Goal: Book appointment/travel/reservation

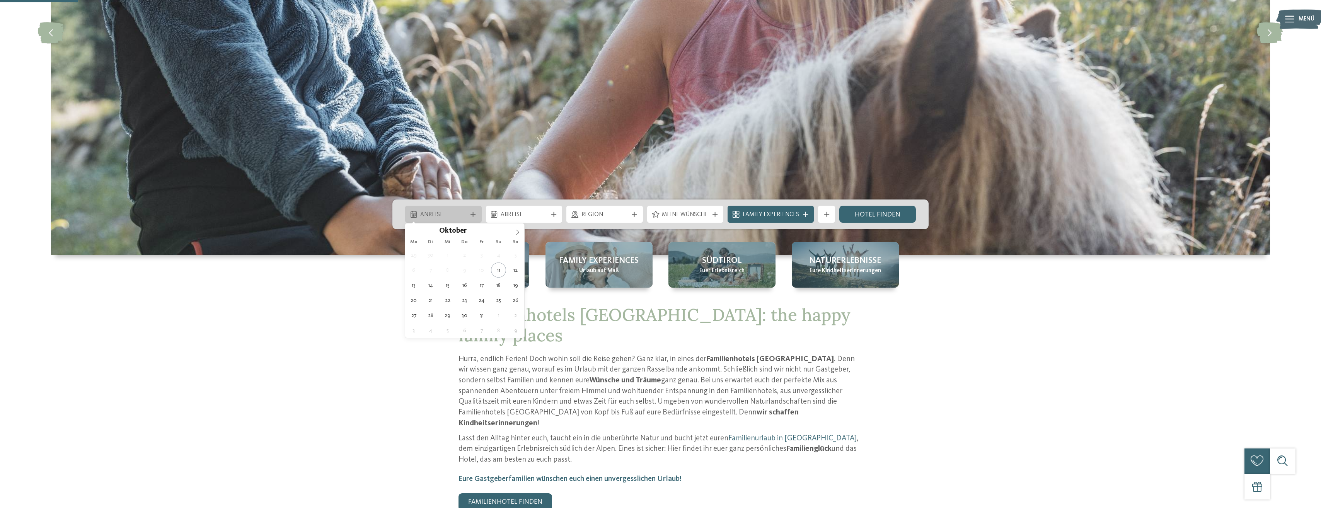
click at [468, 212] on div "Anreise" at bounding box center [443, 214] width 51 height 9
click at [513, 234] on span at bounding box center [517, 230] width 13 height 13
type input "****"
click at [513, 234] on span at bounding box center [517, 230] width 13 height 13
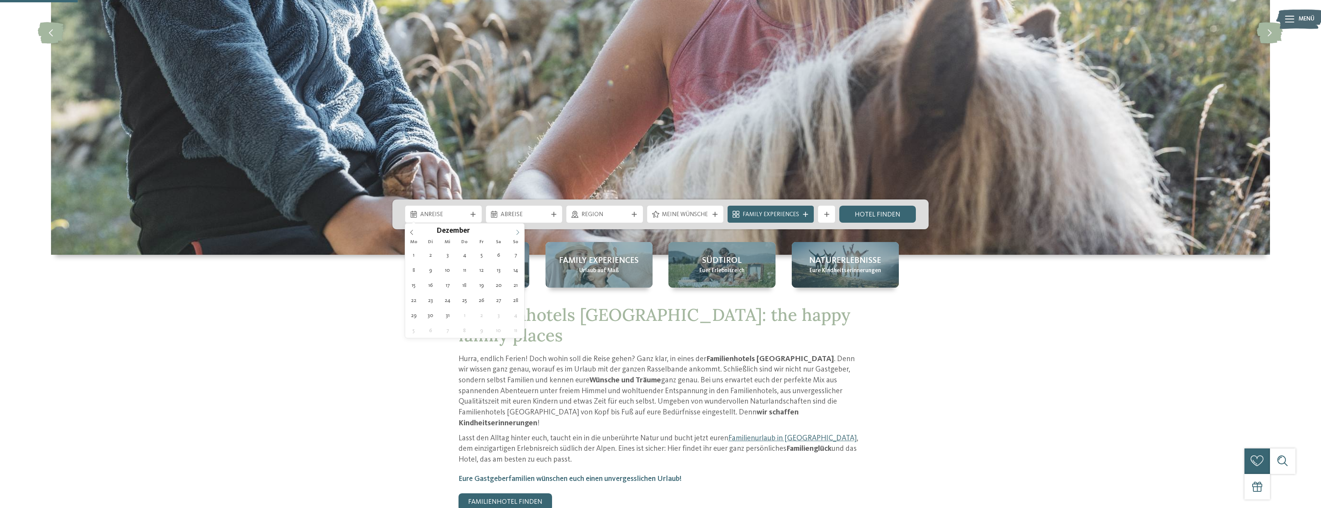
click at [513, 234] on span at bounding box center [517, 230] width 13 height 13
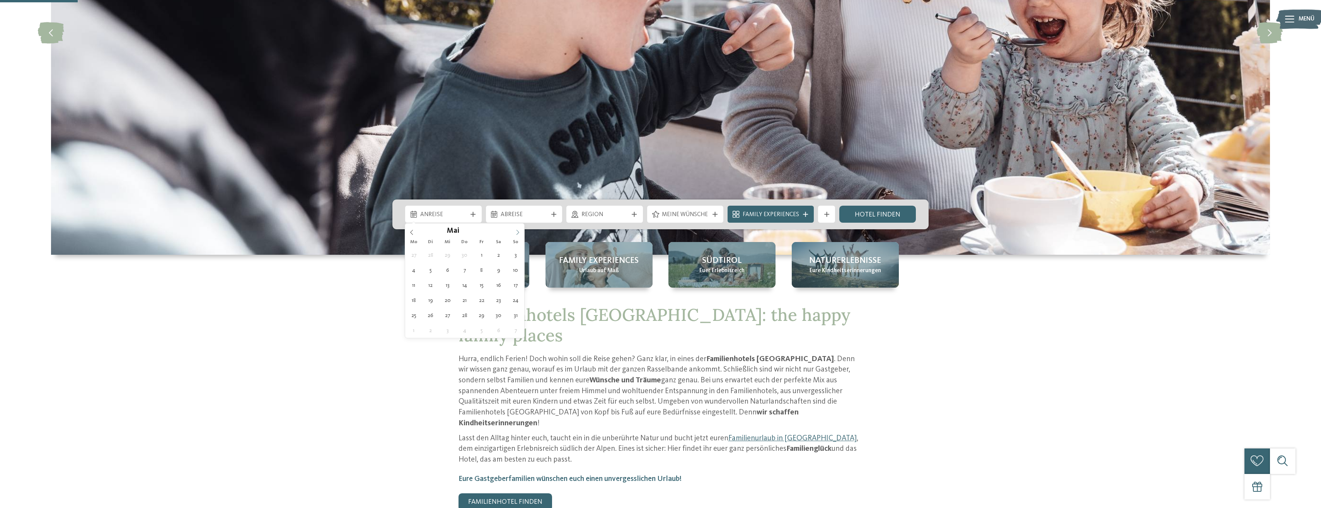
click at [513, 234] on span at bounding box center [517, 230] width 13 height 13
type div "[DATE]"
type input "****"
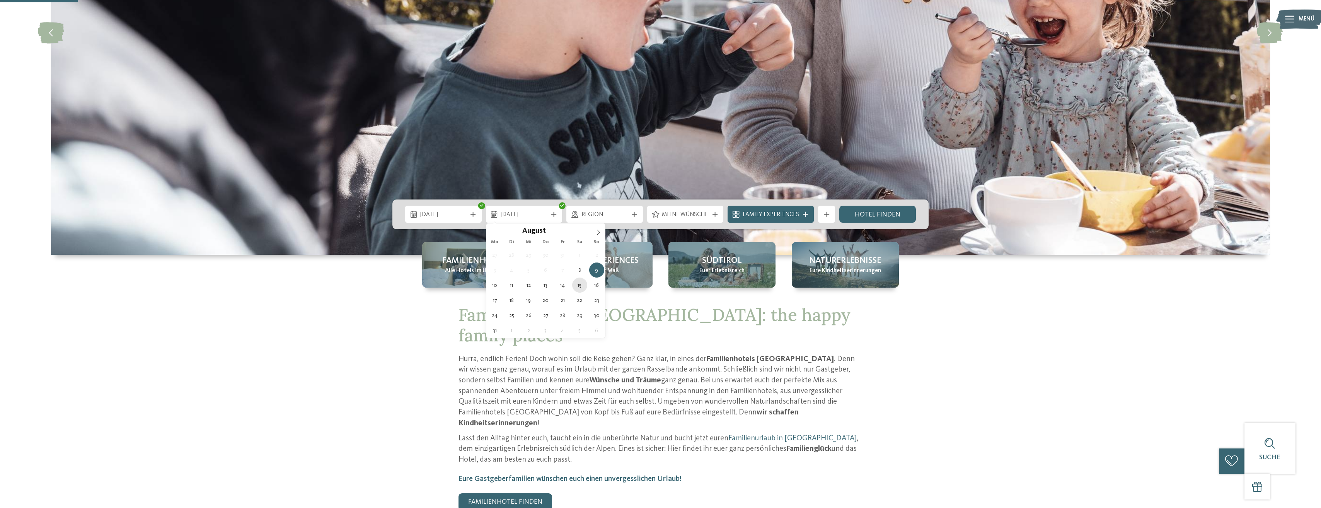
type div "[DATE]"
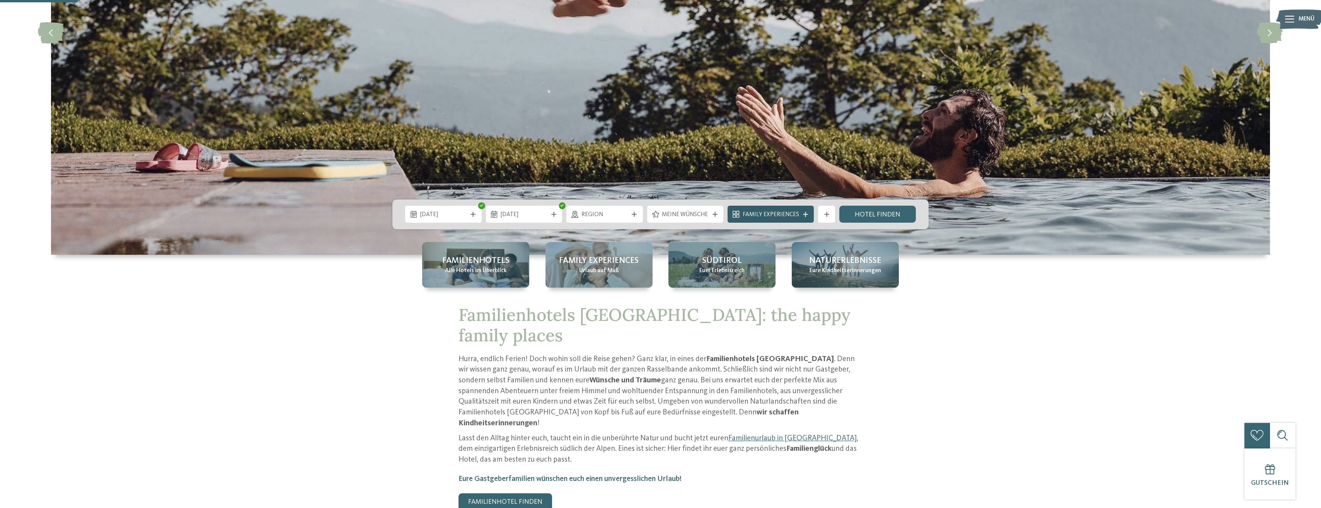
click at [766, 210] on div "Family Experiences" at bounding box center [771, 214] width 61 height 9
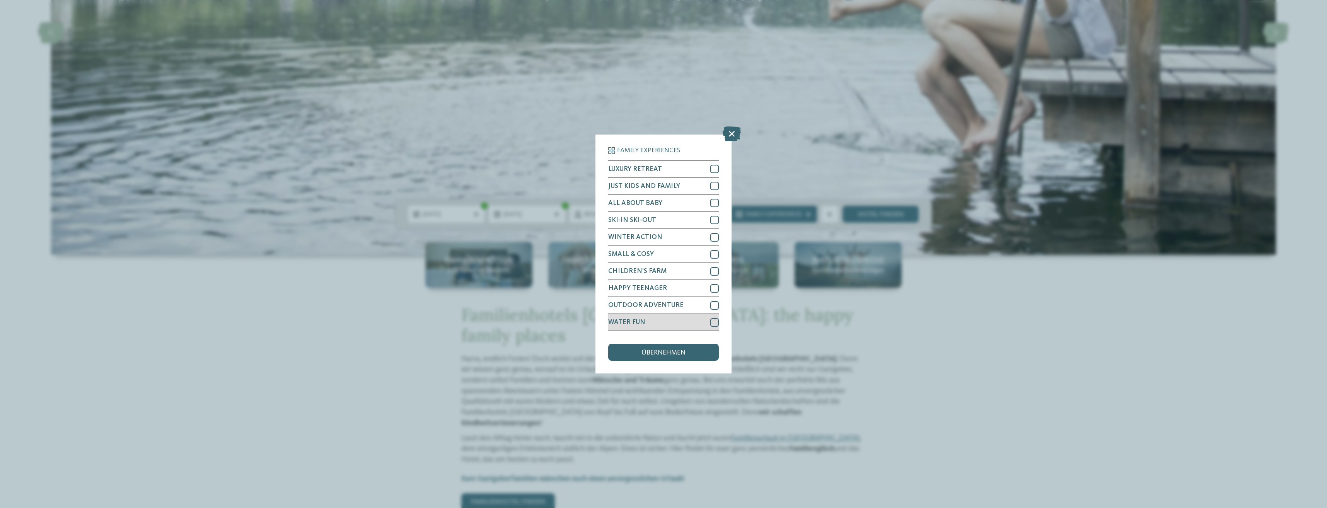
click at [707, 316] on div "WATER FUN" at bounding box center [663, 322] width 111 height 17
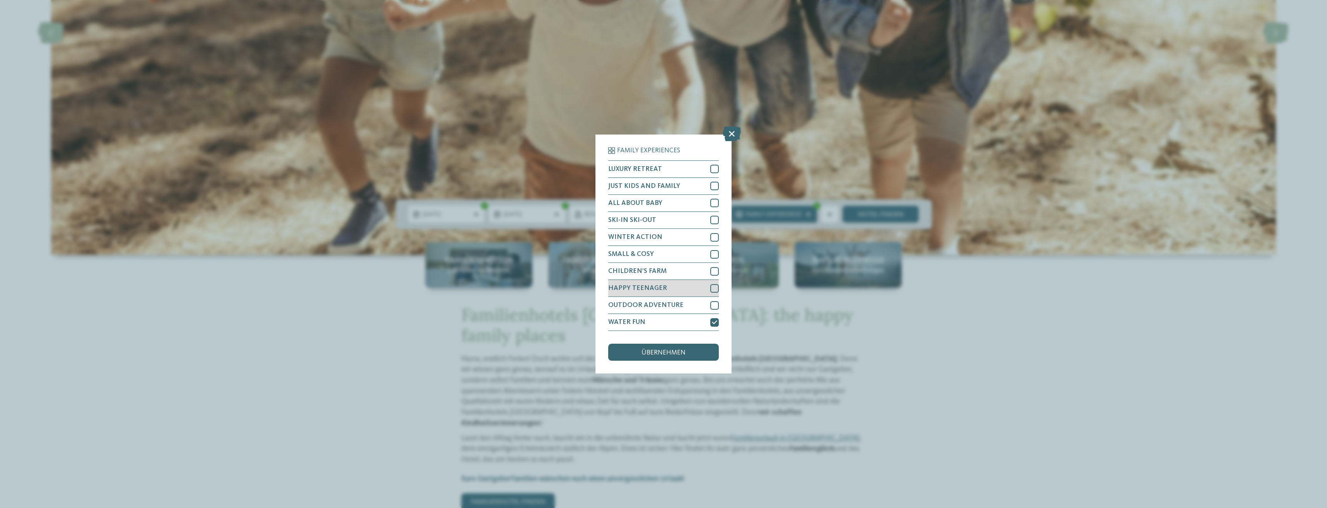
click at [712, 290] on div at bounding box center [714, 288] width 9 height 9
click at [717, 168] on div at bounding box center [714, 169] width 9 height 9
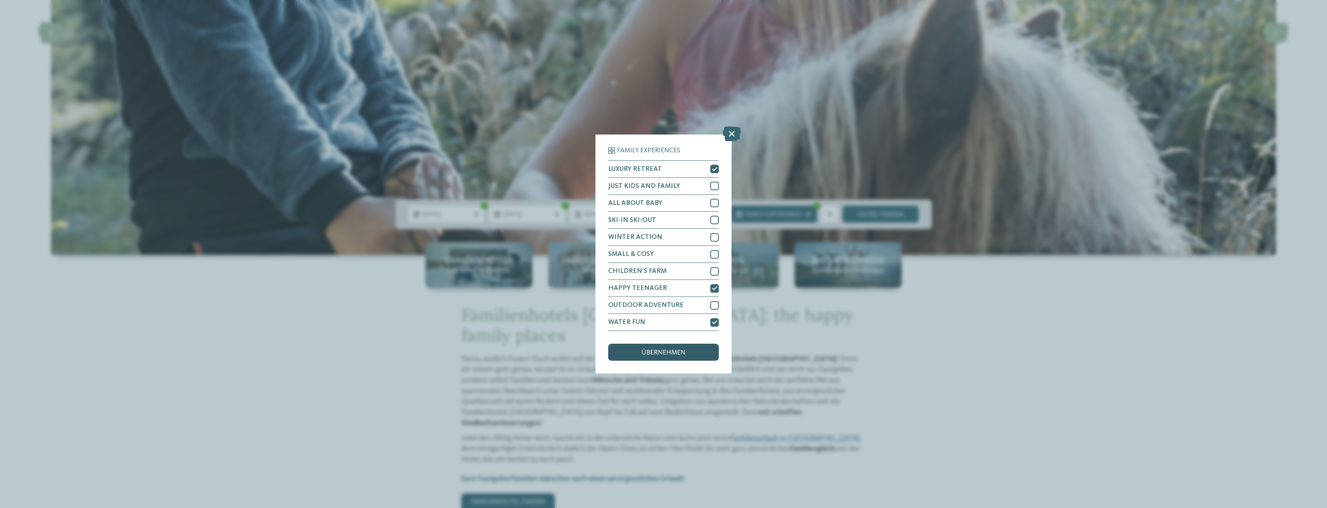
click at [674, 347] on div "übernehmen" at bounding box center [663, 352] width 111 height 17
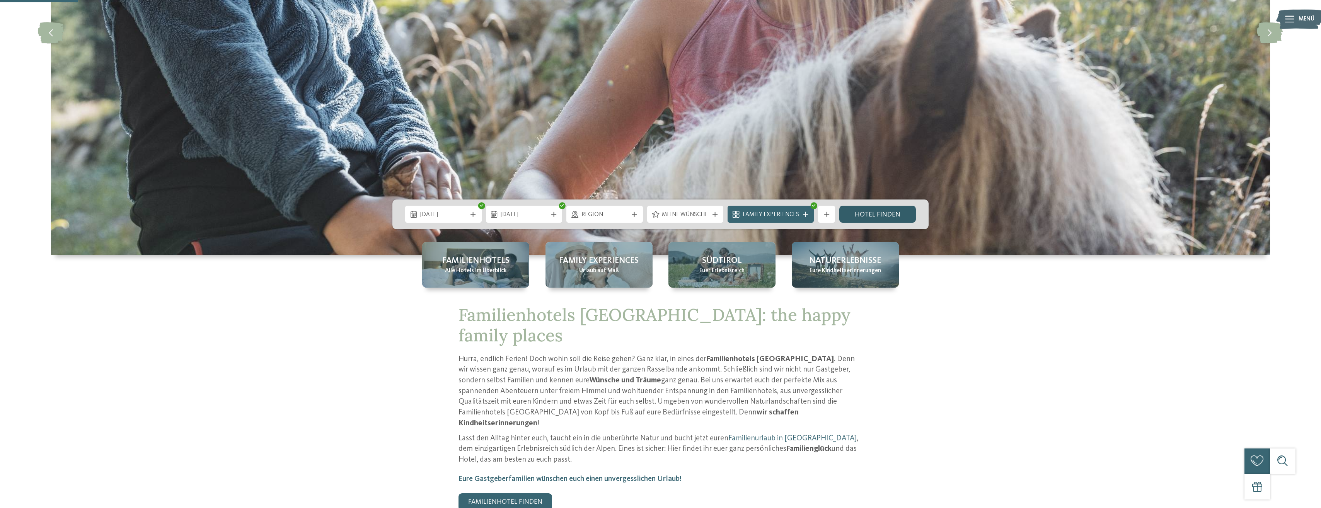
click at [853, 215] on link "Hotel finden" at bounding box center [878, 214] width 77 height 17
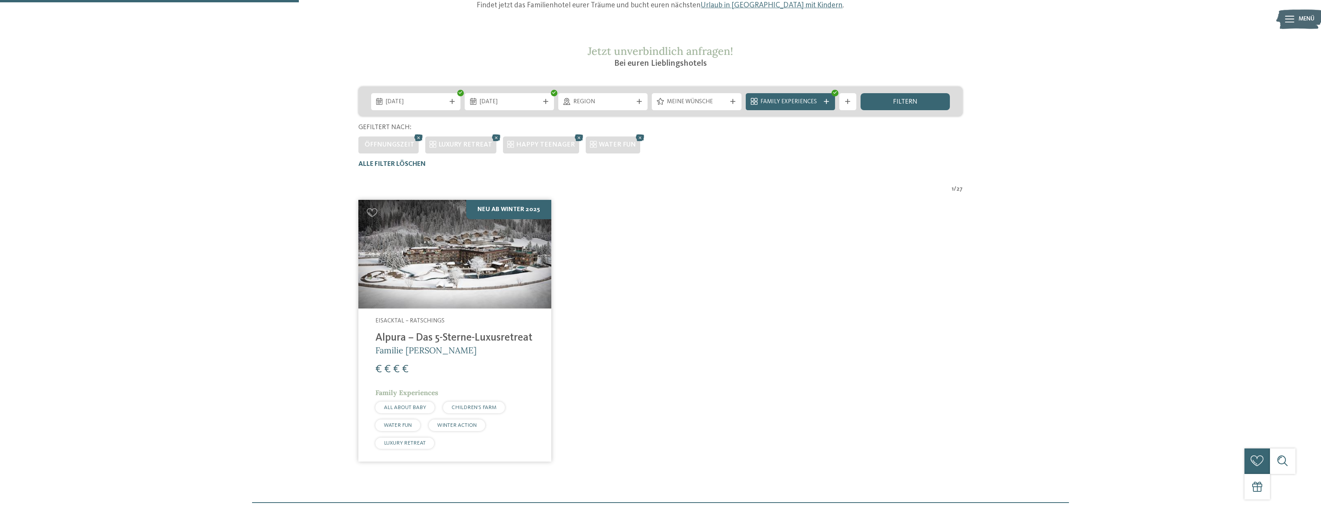
scroll to position [129, 0]
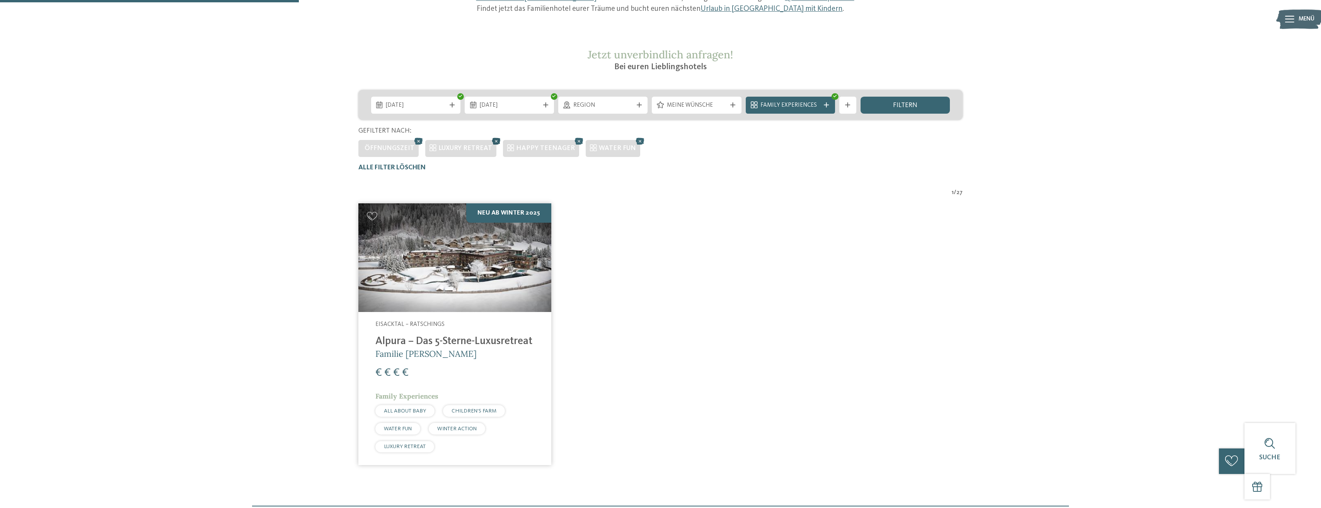
click at [494, 140] on icon at bounding box center [496, 141] width 13 height 11
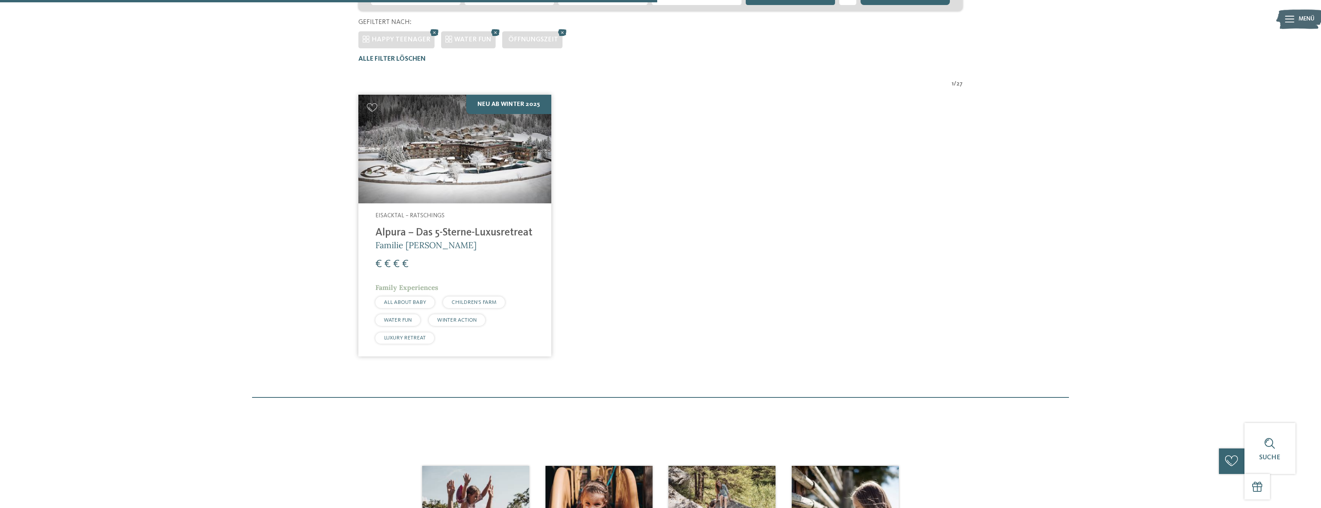
scroll to position [167, 0]
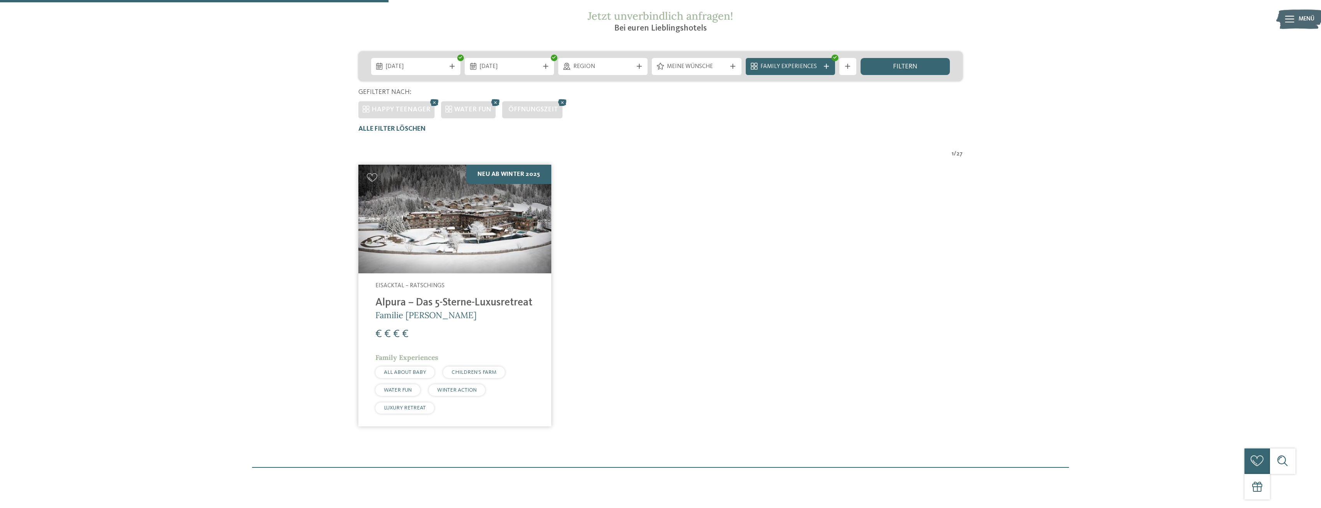
click at [471, 299] on h4 "Alpura – Das 5-Sterne-Luxusretreat" at bounding box center [455, 303] width 159 height 13
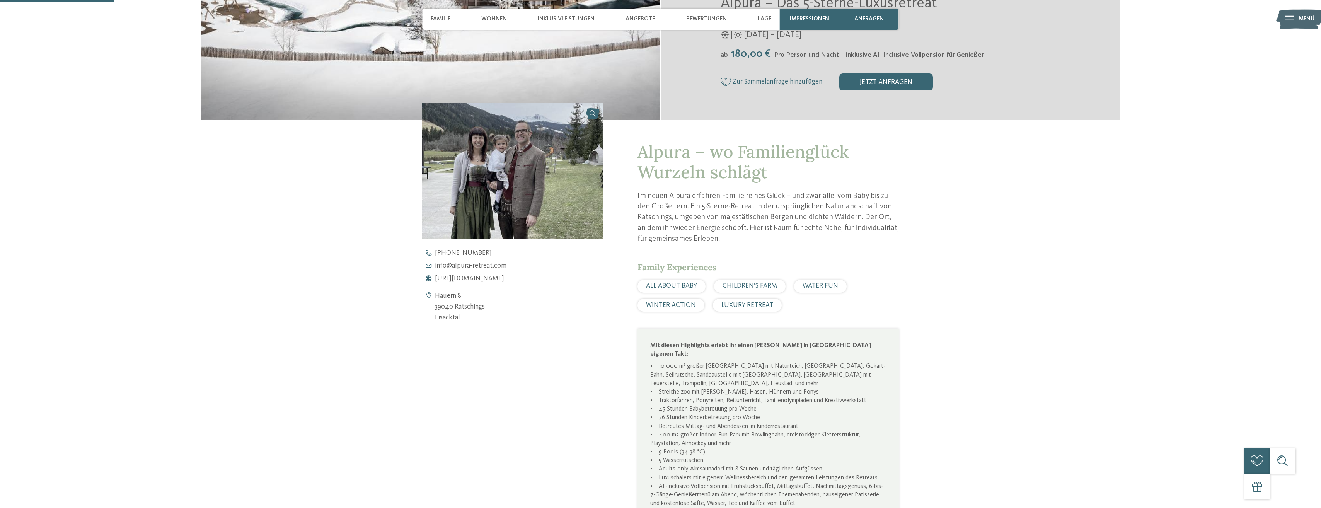
scroll to position [271, 0]
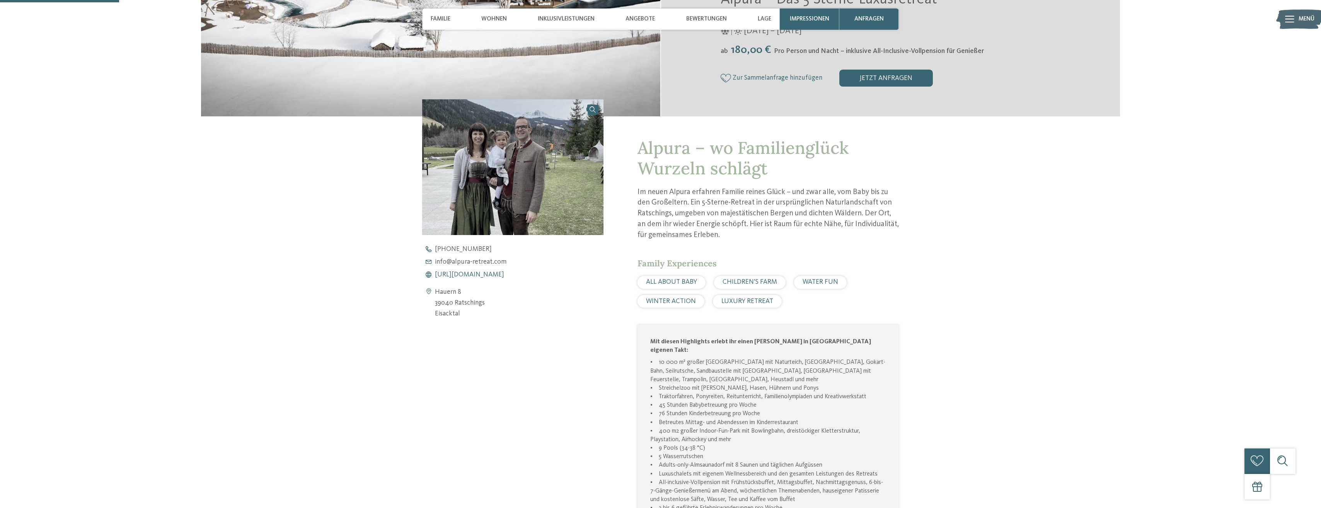
click at [496, 274] on span "https://www.alpura-retreat.com/" at bounding box center [469, 274] width 69 height 7
